Goal: Task Accomplishment & Management: Complete application form

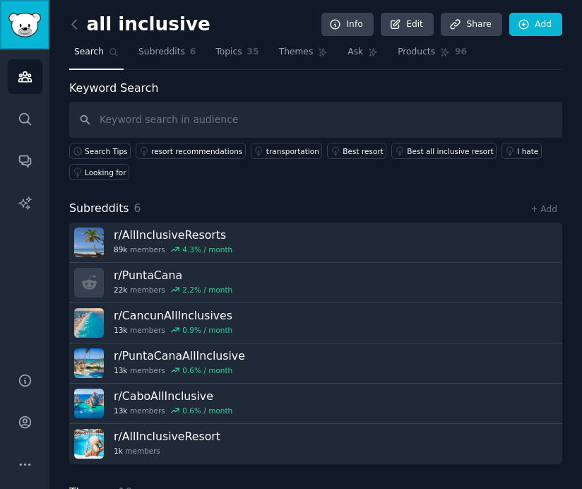
click at [20, 23] on img "Sidebar" at bounding box center [24, 25] width 32 height 25
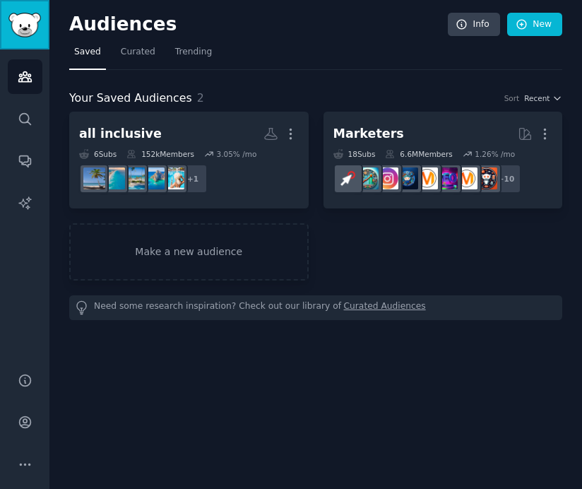
click at [36, 20] on img "Sidebar" at bounding box center [24, 25] width 32 height 25
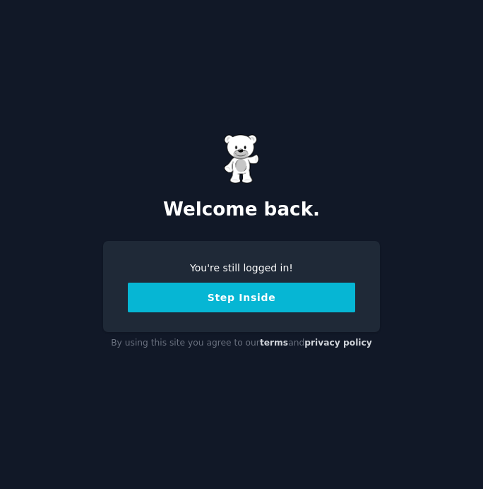
click at [255, 304] on button "Step Inside" at bounding box center [241, 297] width 227 height 30
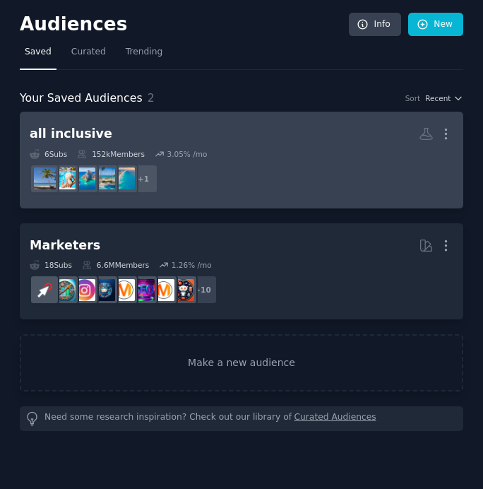
click at [97, 127] on h2 "all inclusive More" at bounding box center [242, 133] width 424 height 25
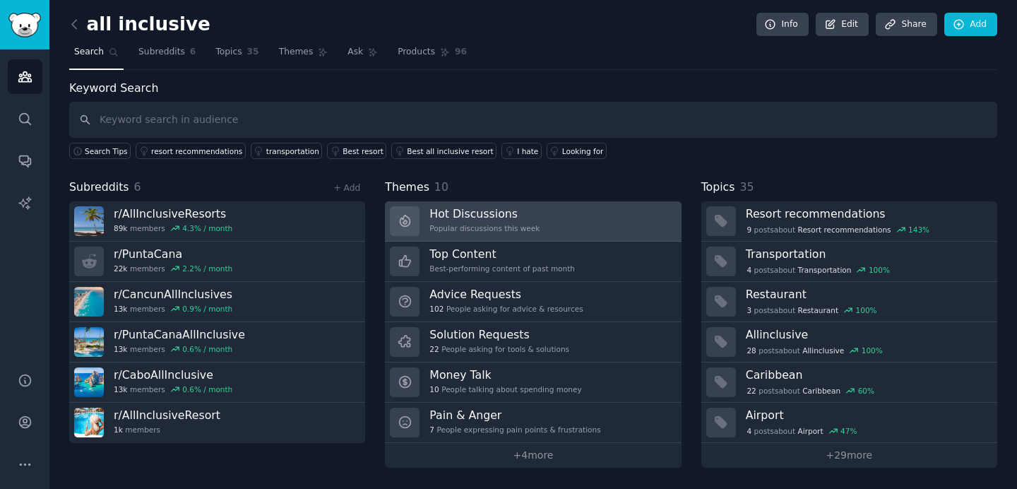
click at [482, 225] on link "Hot Discussions Popular discussions this week" at bounding box center [533, 221] width 296 height 40
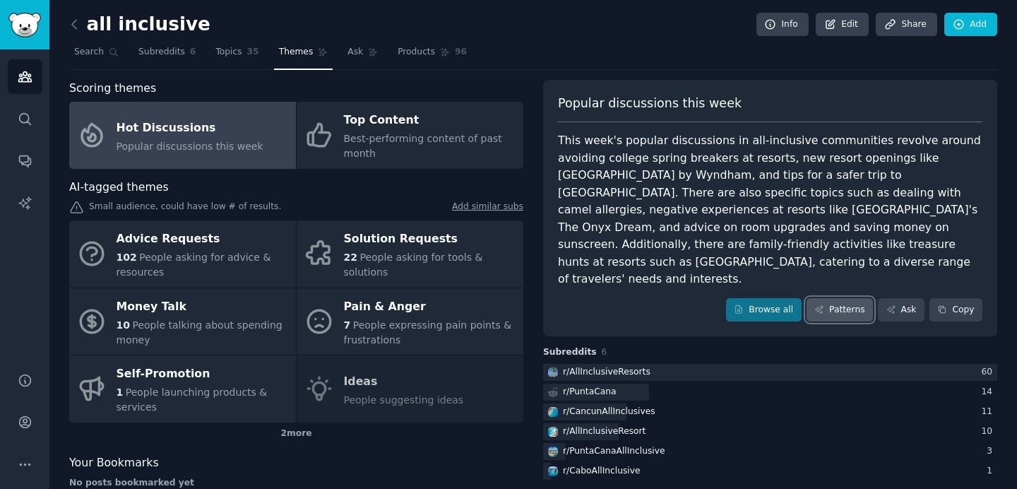
click at [482, 298] on link "Patterns" at bounding box center [840, 310] width 66 height 24
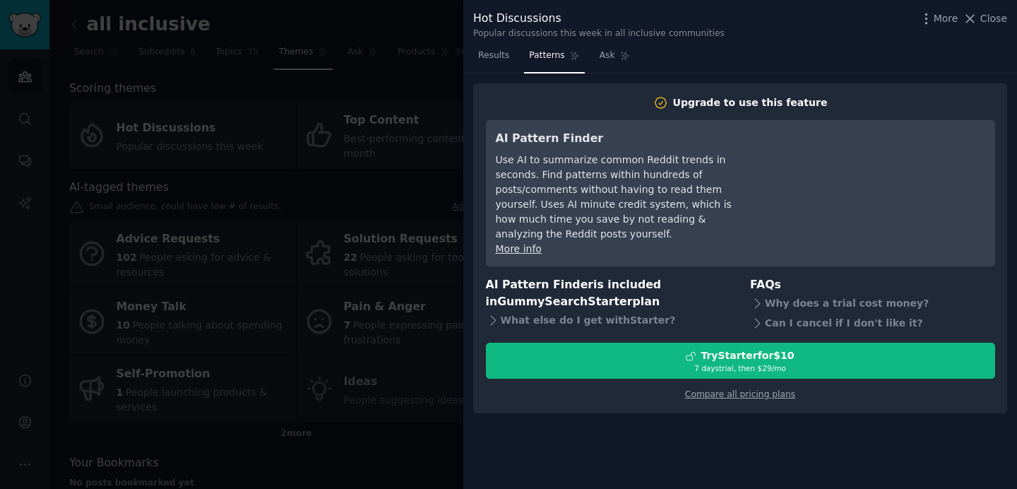
click at [403, 225] on div at bounding box center [508, 244] width 1017 height 489
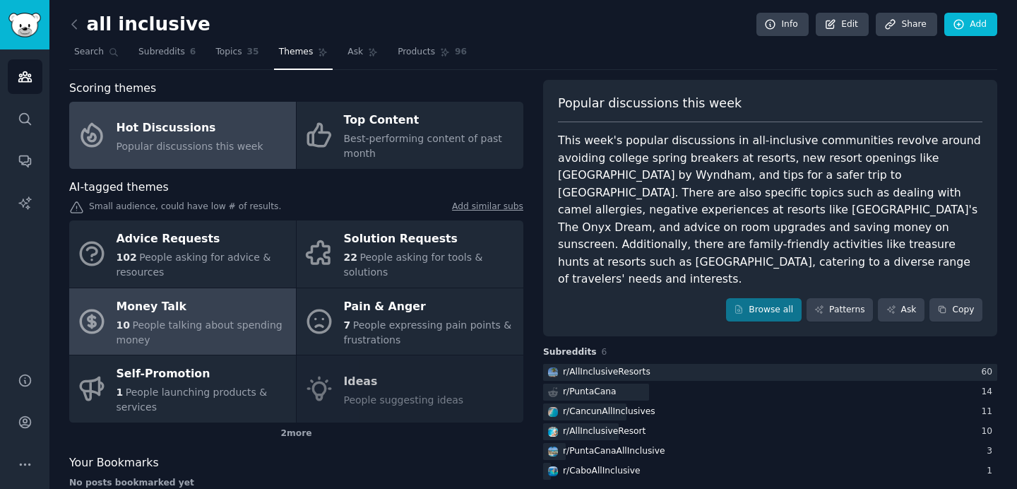
click at [234, 302] on div "Money Talk" at bounding box center [203, 306] width 172 height 23
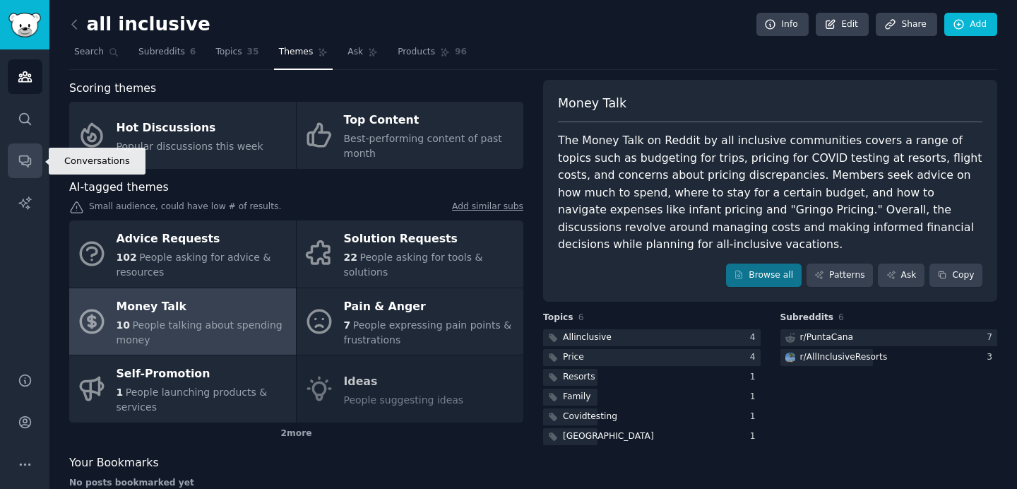
click at [31, 157] on icon "Sidebar" at bounding box center [25, 160] width 15 height 15
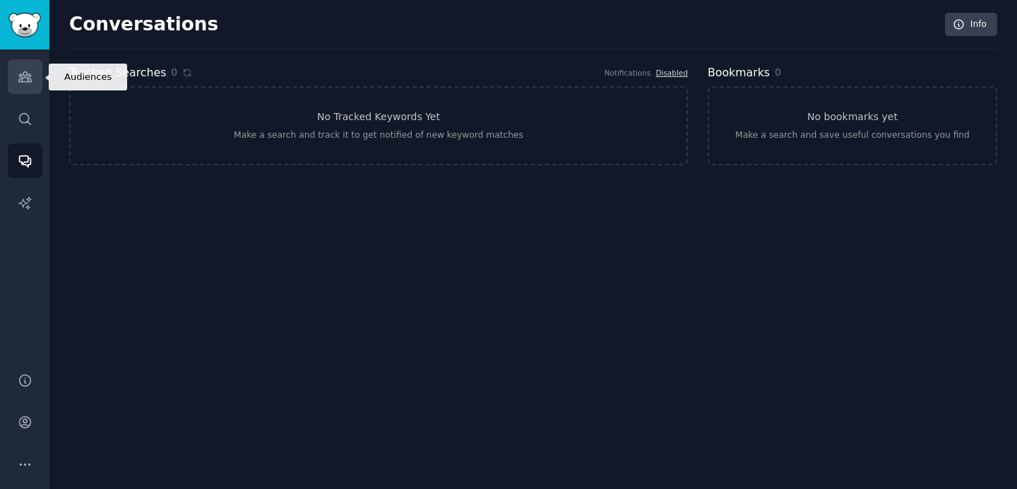
click at [28, 76] on icon "Sidebar" at bounding box center [24, 77] width 13 height 10
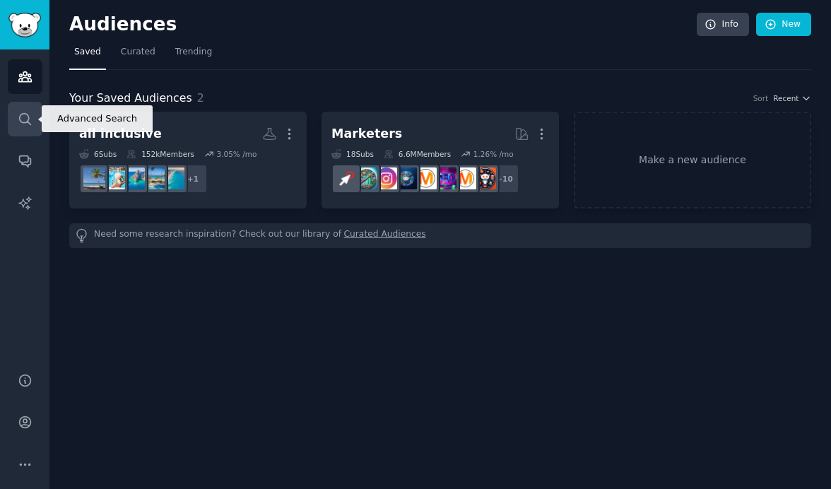
click at [32, 111] on link "Search" at bounding box center [25, 119] width 35 height 35
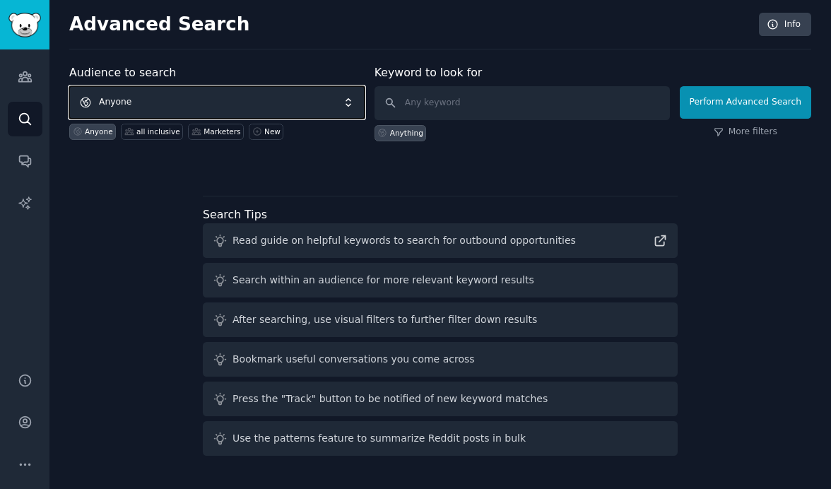
click at [198, 98] on span "Anyone" at bounding box center [216, 102] width 295 height 32
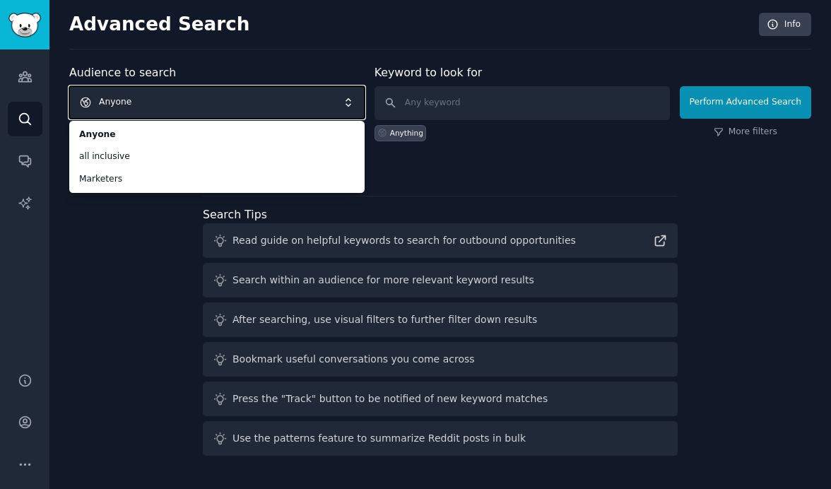
click at [160, 102] on span "Anyone" at bounding box center [216, 102] width 295 height 32
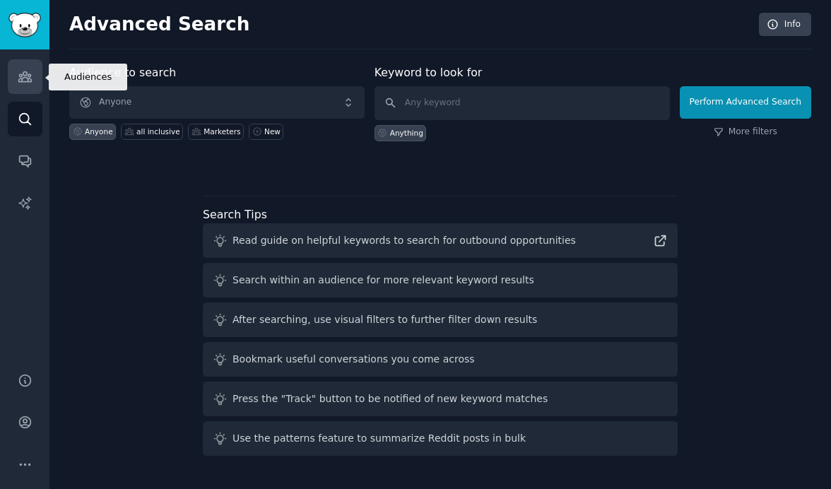
click at [32, 76] on link "Audiences" at bounding box center [25, 76] width 35 height 35
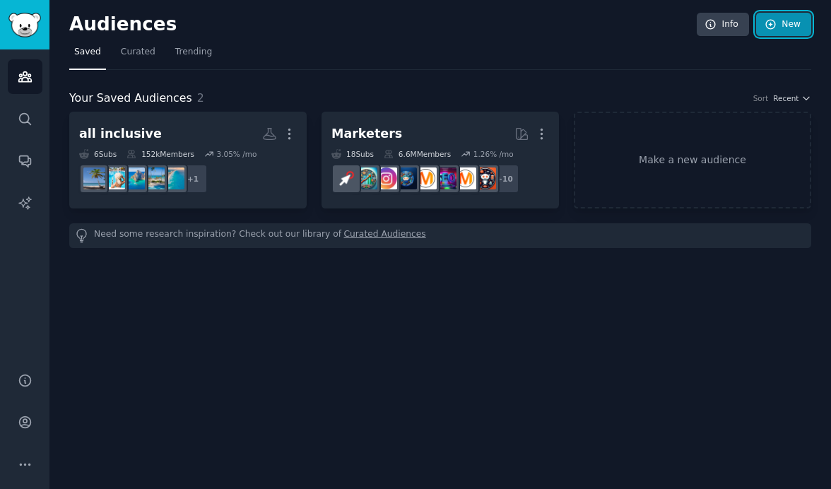
click at [482, 27] on icon at bounding box center [770, 24] width 9 height 9
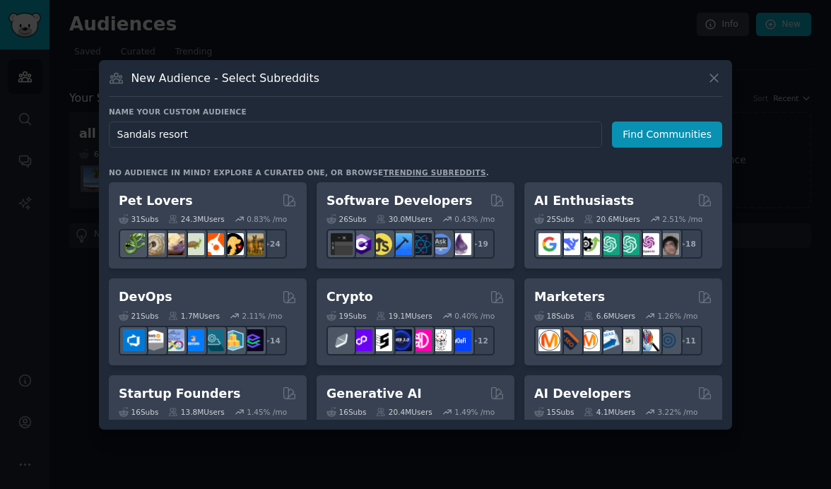
type input "Sandals resorts"
click button "Find Communities" at bounding box center [667, 134] width 110 height 26
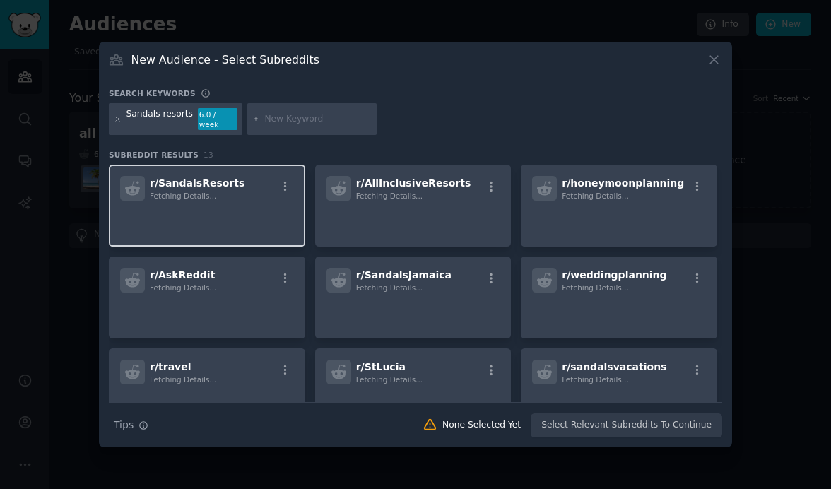
click at [250, 198] on div "r/ SandalsResorts Fetching Details..." at bounding box center [207, 206] width 196 height 82
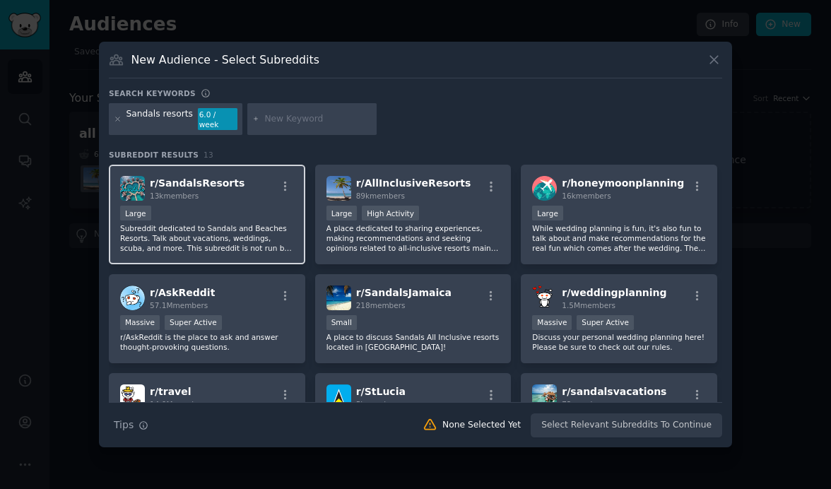
click at [258, 206] on div "Large" at bounding box center [207, 215] width 174 height 18
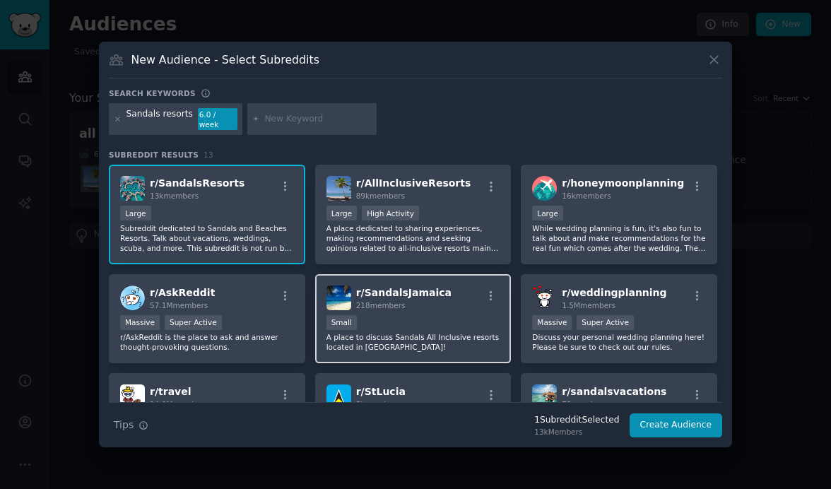
click at [452, 317] on div "Small" at bounding box center [413, 324] width 174 height 18
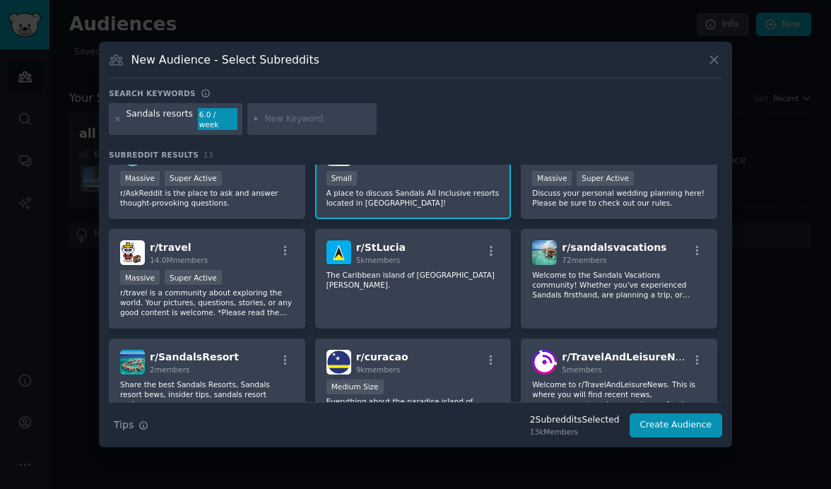
scroll to position [145, 0]
click at [482, 261] on div "r/ sandalsvacations 72 members Welcome to the Sandals Vacations community! Whet…" at bounding box center [618, 278] width 196 height 100
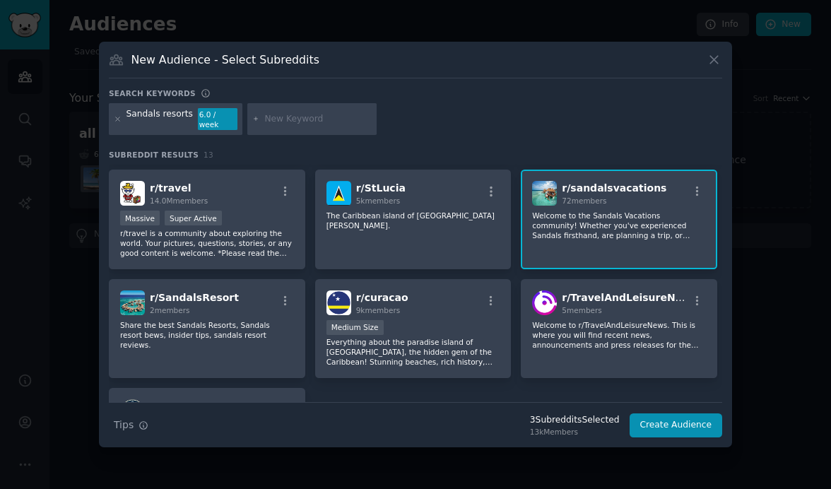
scroll to position [220, 0]
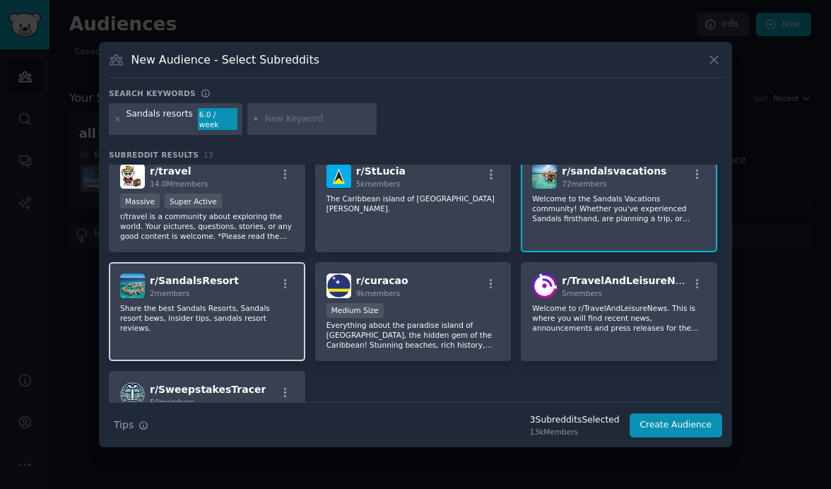
click at [208, 336] on div "r/ SandalsResort 2 members Share the best Sandals Resorts, Sandals resort bews,…" at bounding box center [207, 312] width 196 height 100
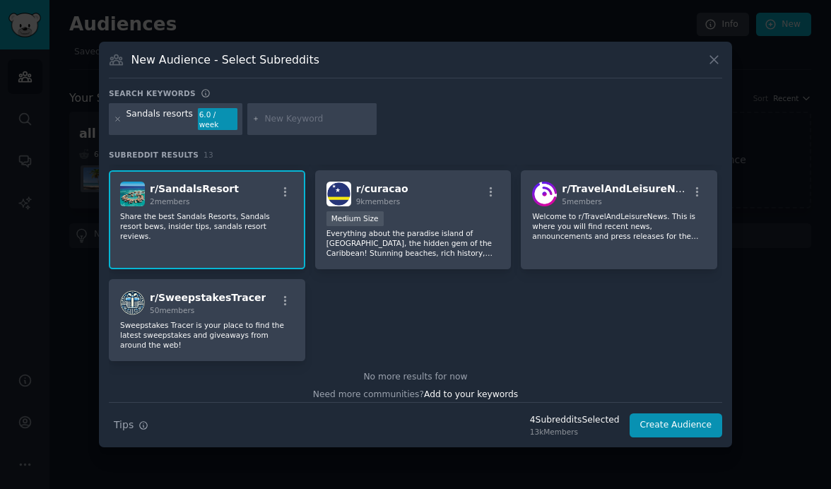
scroll to position [321, 0]
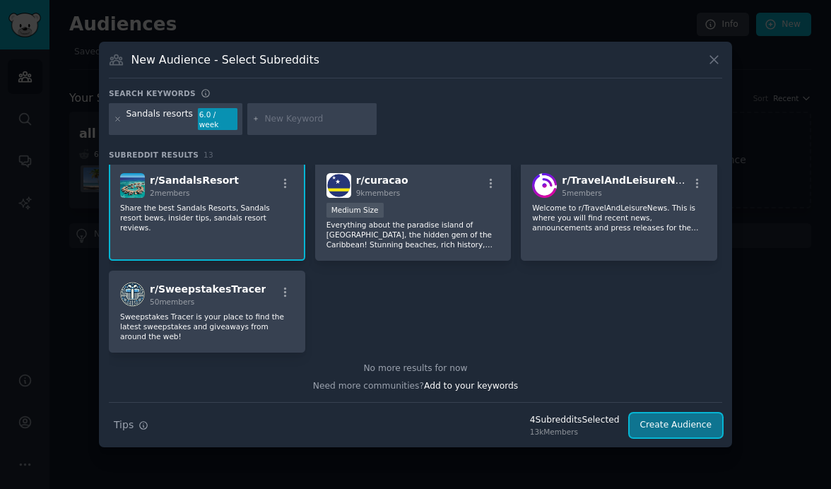
click at [482, 422] on button "Create Audience" at bounding box center [675, 425] width 93 height 24
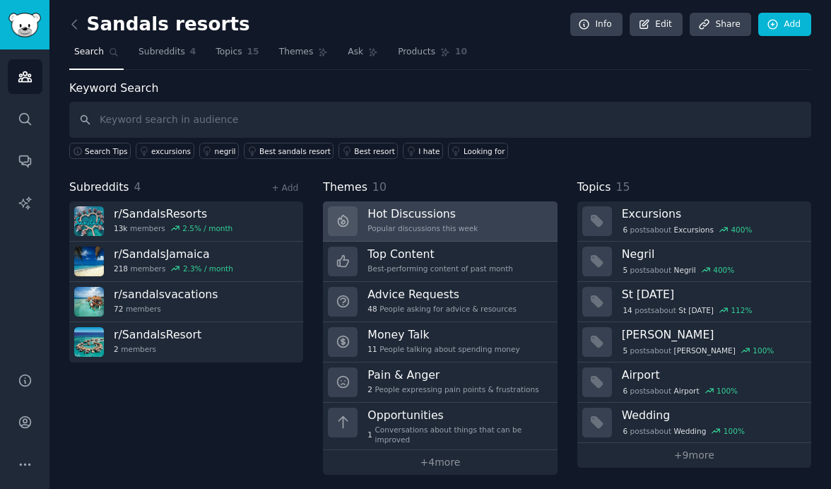
click at [469, 230] on div "Popular discussions this week" at bounding box center [422, 228] width 110 height 10
